Goal: Check status: Check status

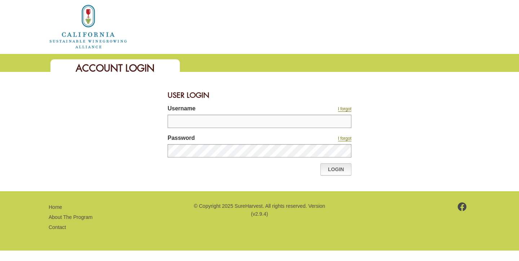
type input "**********"
click at [341, 168] on link "Login" at bounding box center [335, 170] width 31 height 12
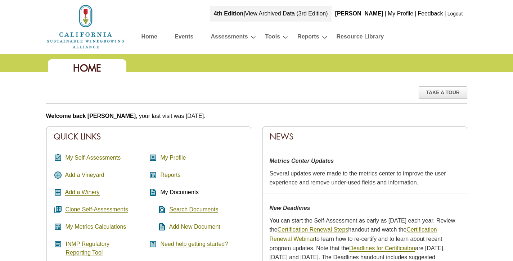
click at [93, 159] on link "My Self-Assessments" at bounding box center [92, 158] width 55 height 6
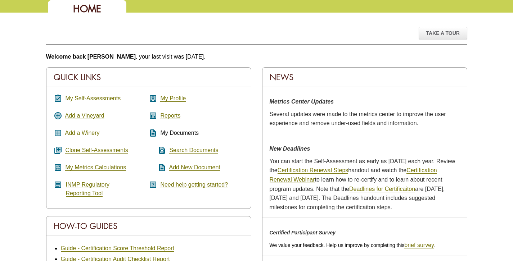
scroll to position [92, 0]
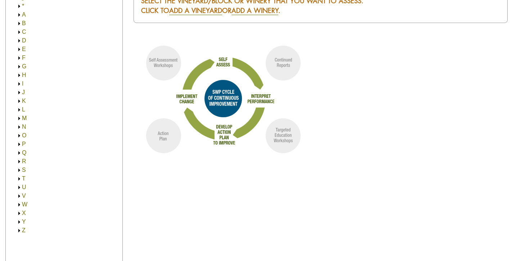
scroll to position [100, 0]
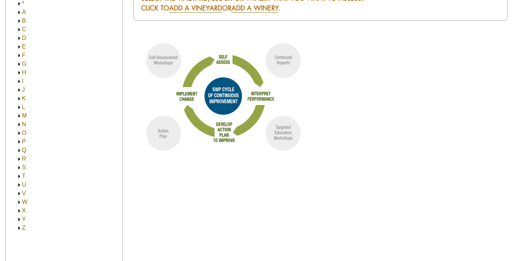
click at [23, 192] on link "V" at bounding box center [24, 194] width 4 height 6
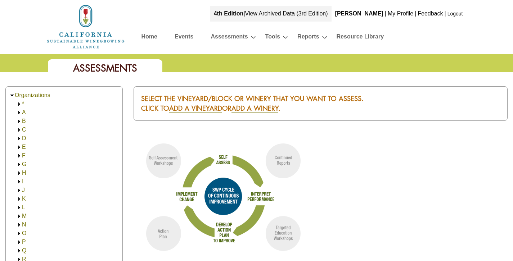
scroll to position [100, 0]
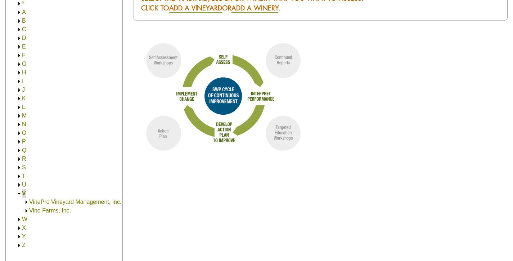
click at [42, 202] on link "VinePro Vineyard Management, Inc." at bounding box center [75, 202] width 92 height 6
click at [74, 211] on link "VinePro Vineyard Management, Inc." at bounding box center [82, 211] width 92 height 6
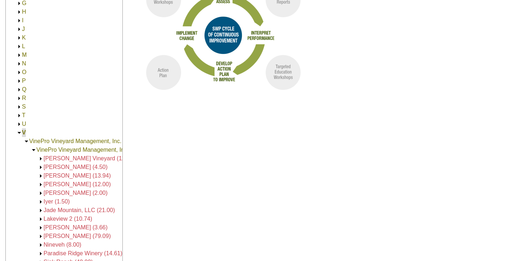
scroll to position [43, 0]
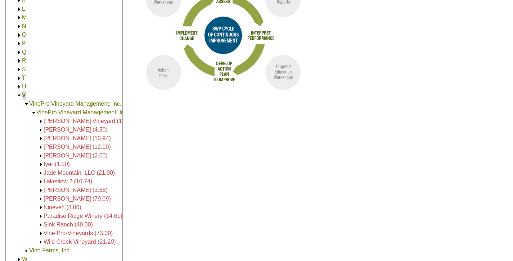
click at [82, 231] on span "Vine Pro-Vineyards (73.00)" at bounding box center [78, 234] width 69 height 6
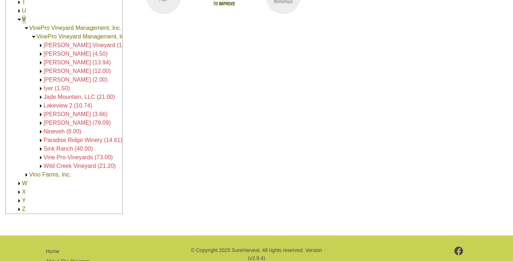
scroll to position [239, 0]
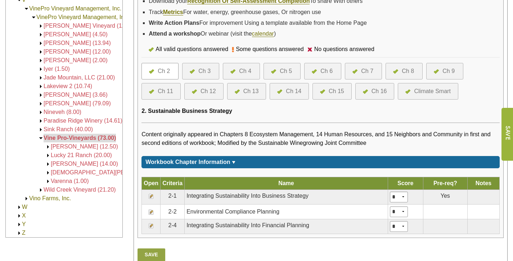
scroll to position [253, 0]
